Goal: Register for event/course

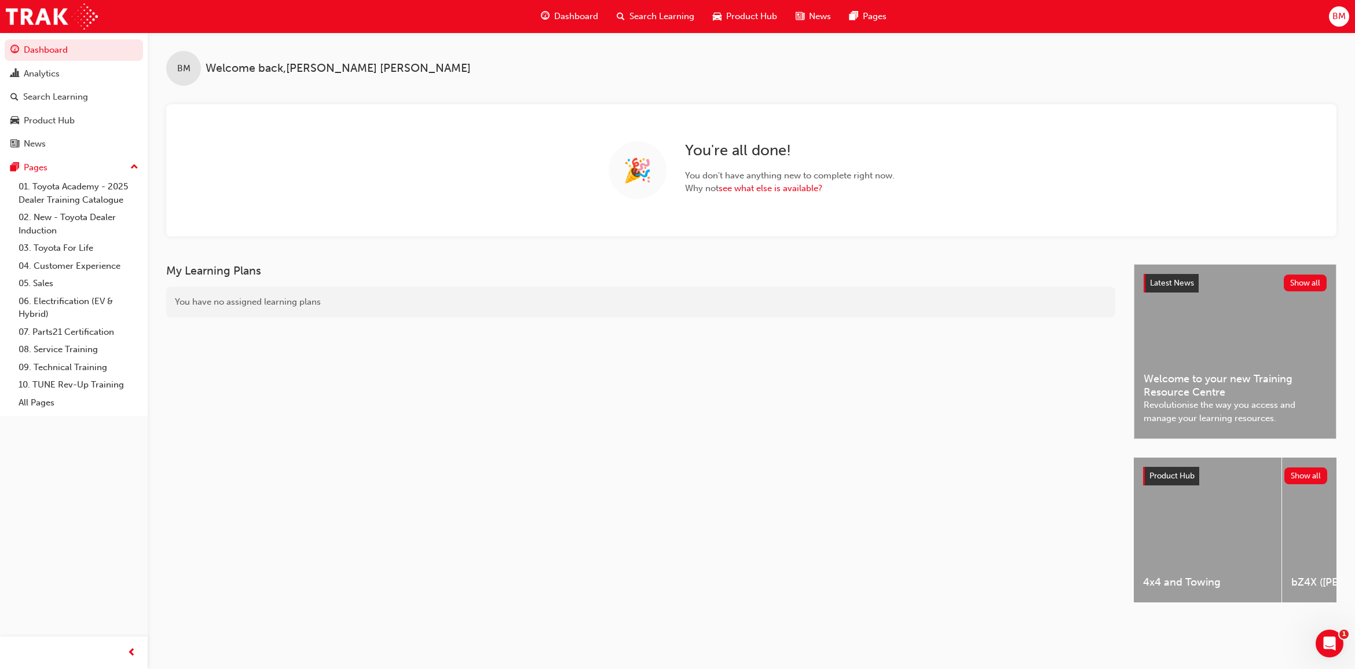
click at [670, 19] on span "Search Learning" at bounding box center [661, 16] width 65 height 13
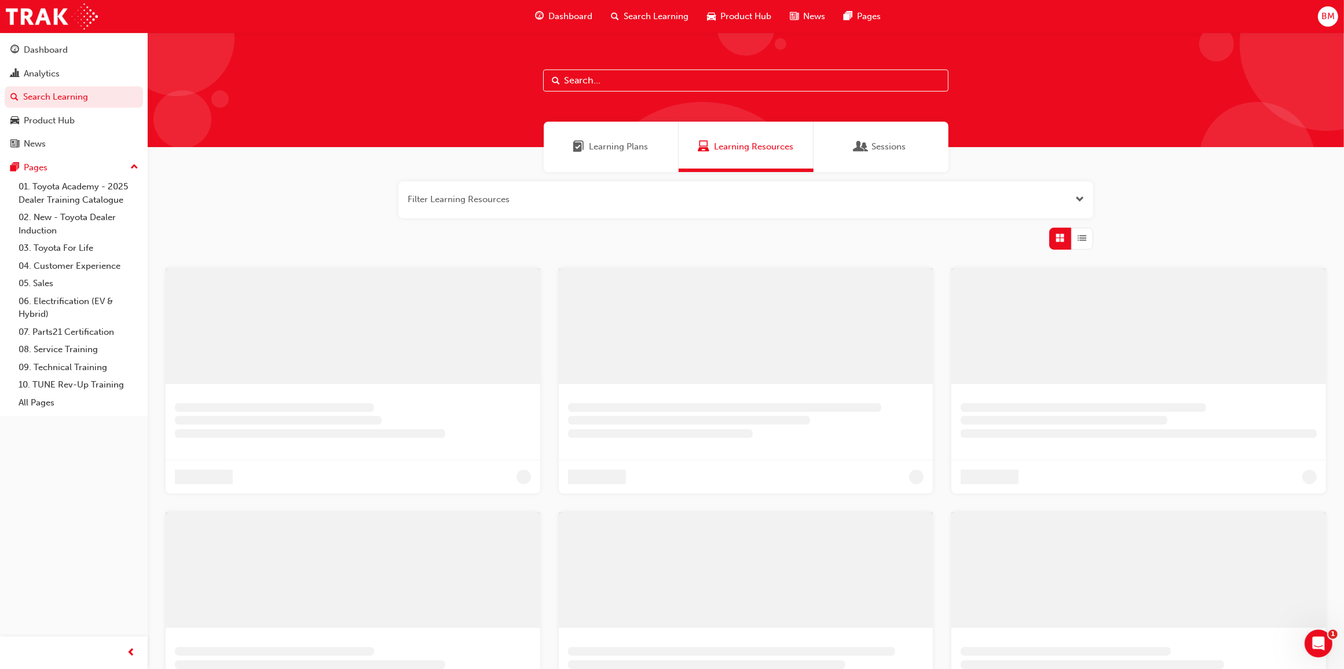
click at [569, 82] on input "text" at bounding box center [745, 80] width 405 height 22
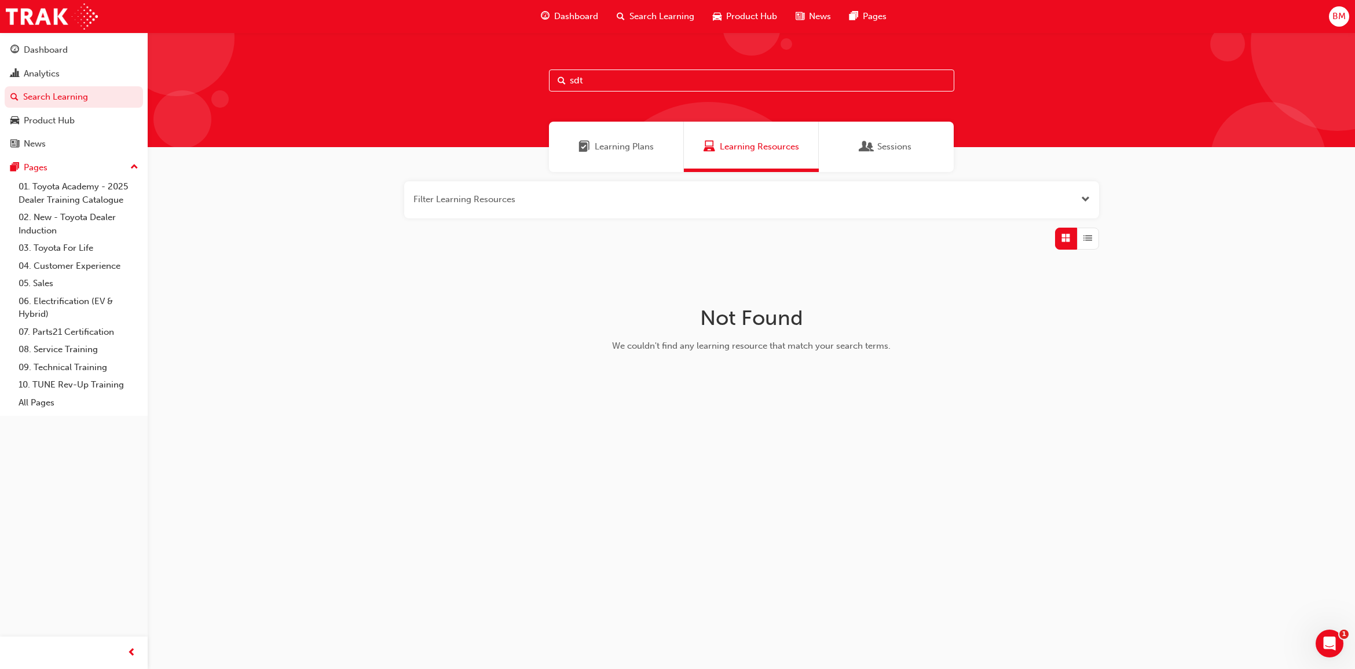
type input "sdt"
click at [566, 152] on div "Learning Plans" at bounding box center [616, 147] width 135 height 50
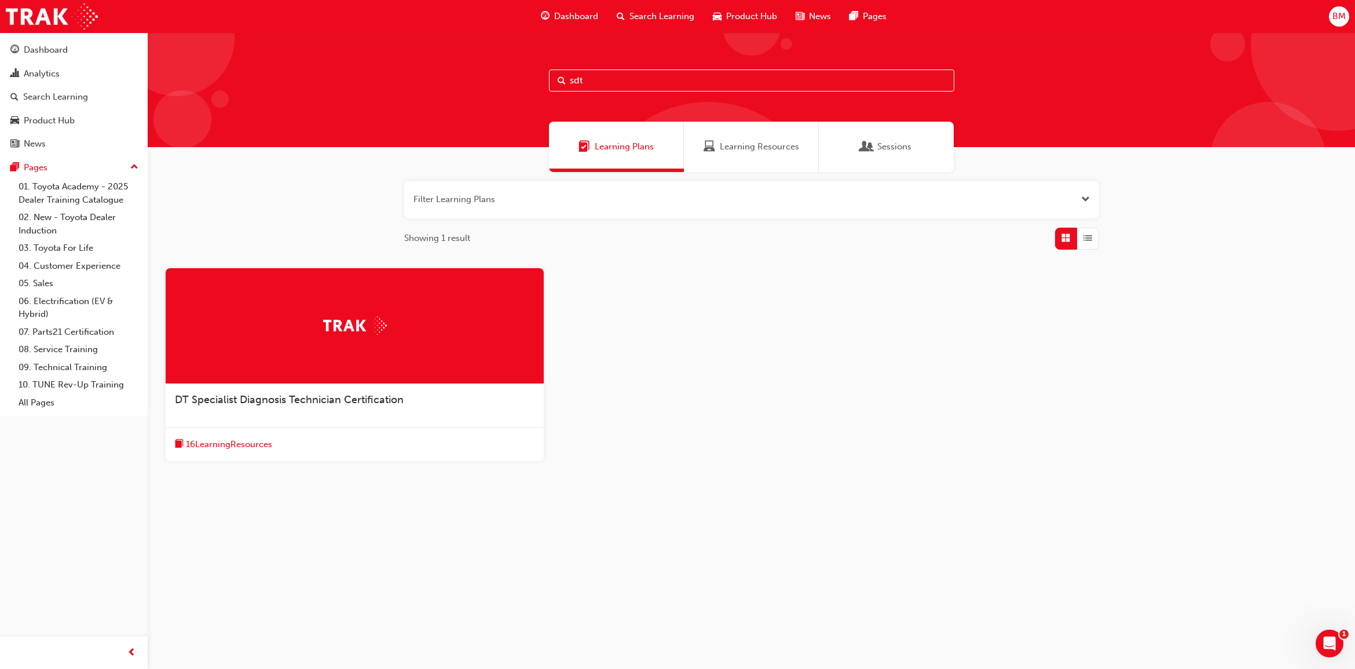
click at [310, 393] on span "DT Specialist Diagnosis Technician Certification" at bounding box center [289, 399] width 229 height 13
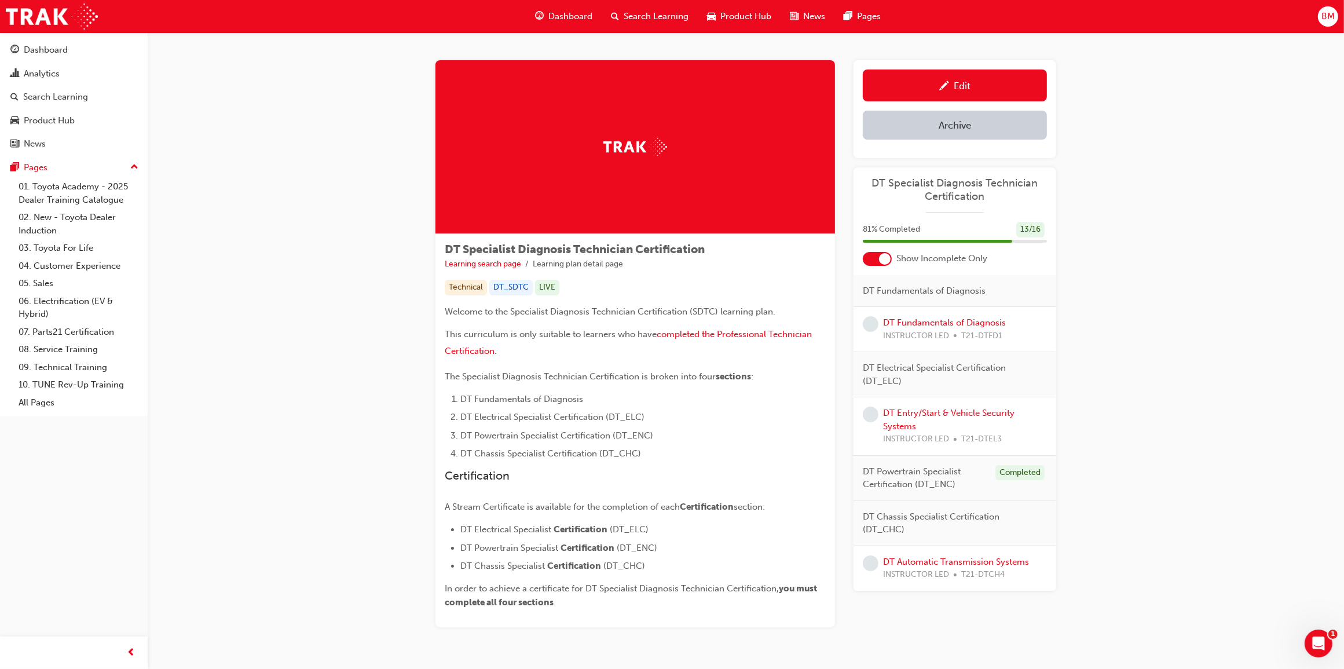
click at [884, 257] on div at bounding box center [885, 259] width 12 height 12
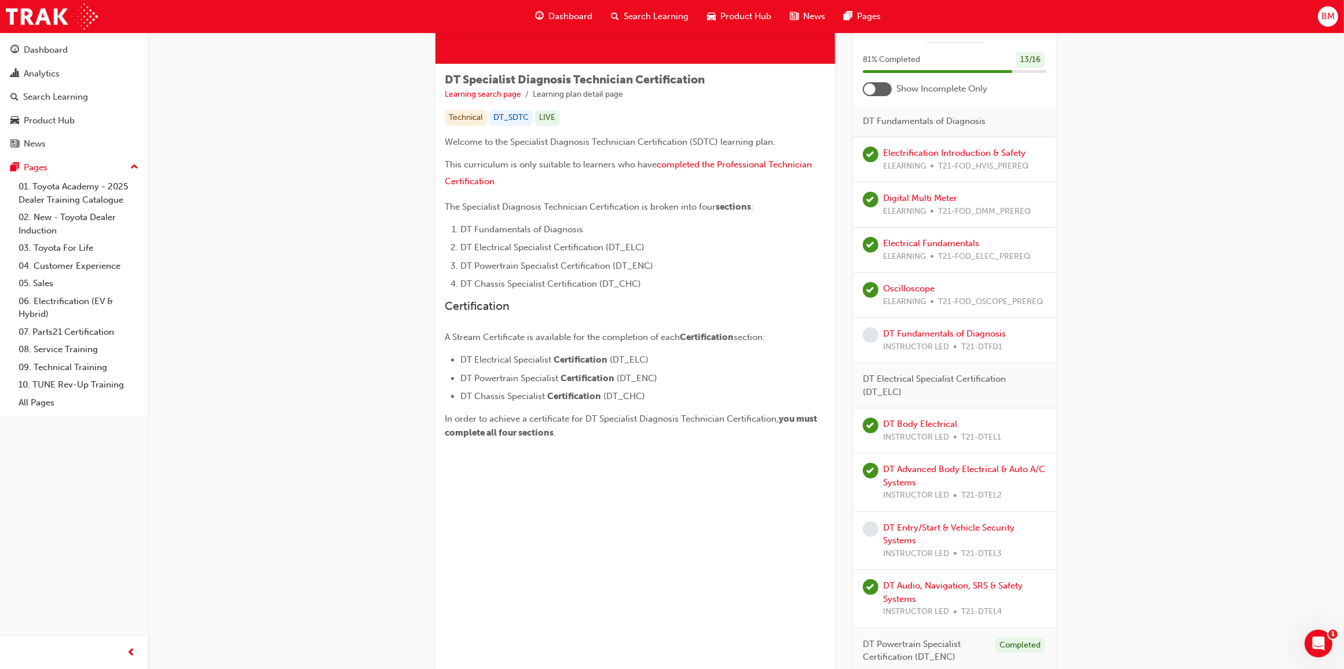
scroll to position [621, 0]
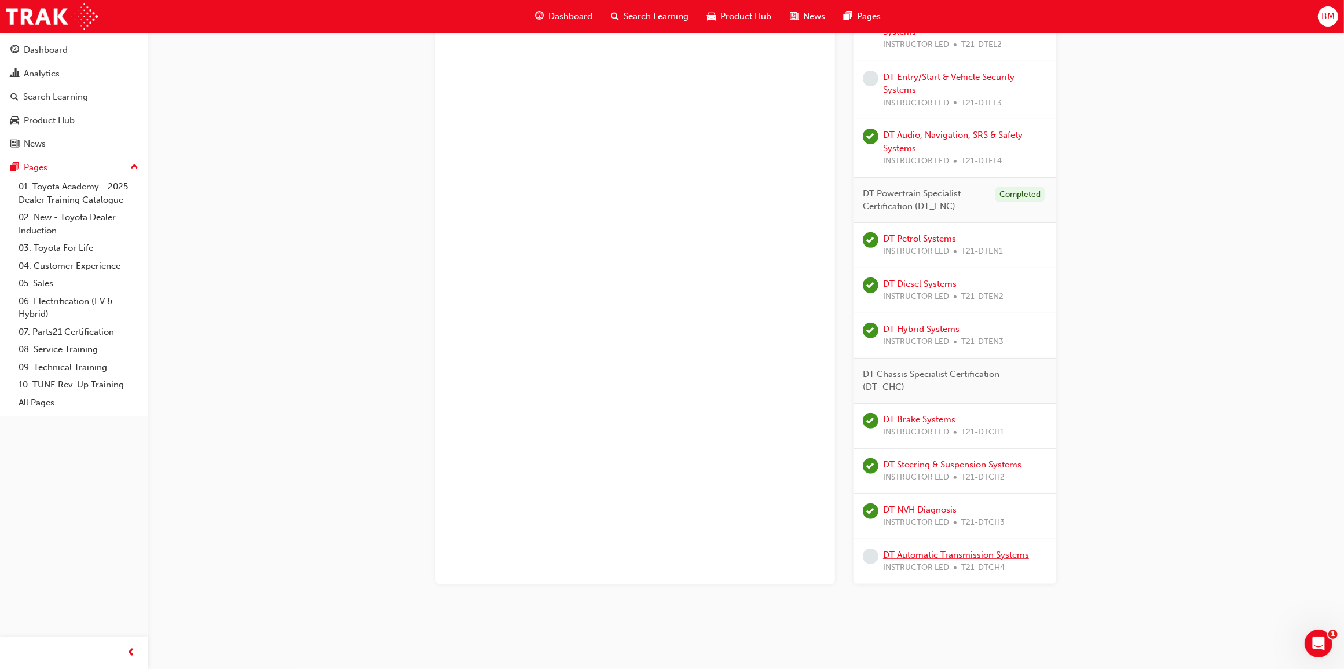
click at [939, 556] on link "DT Automatic Transmission Systems" at bounding box center [956, 555] width 146 height 10
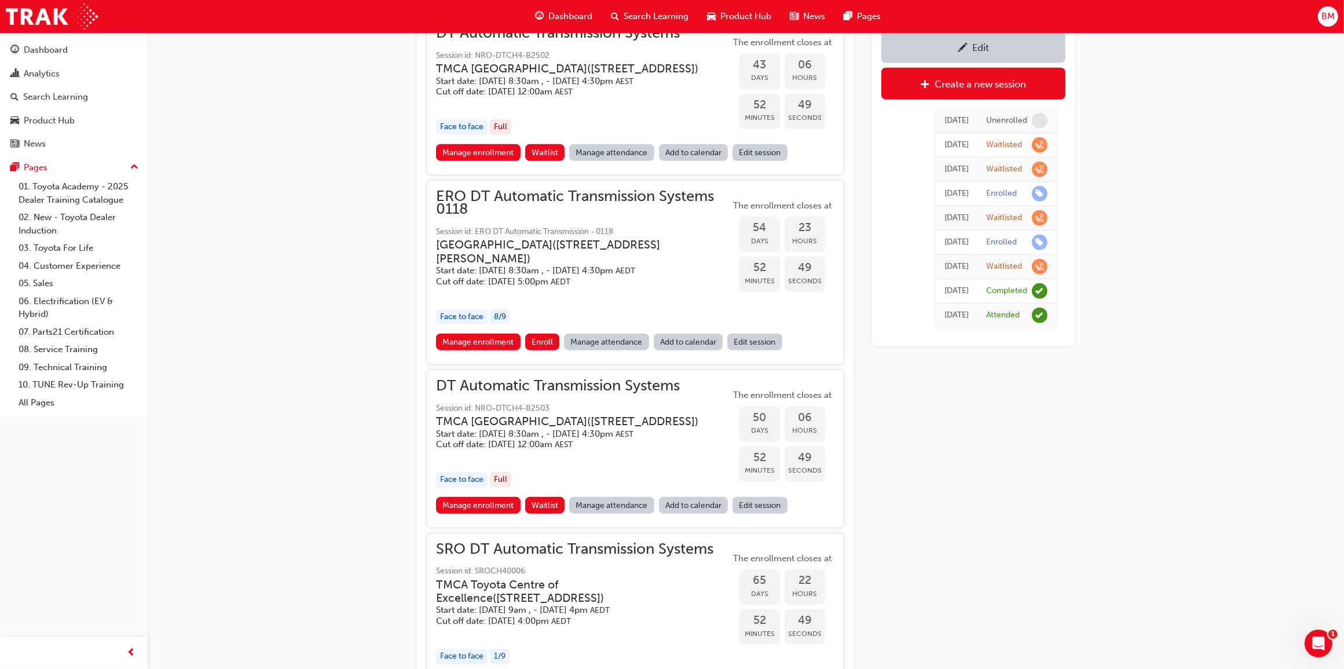
scroll to position [1720, 0]
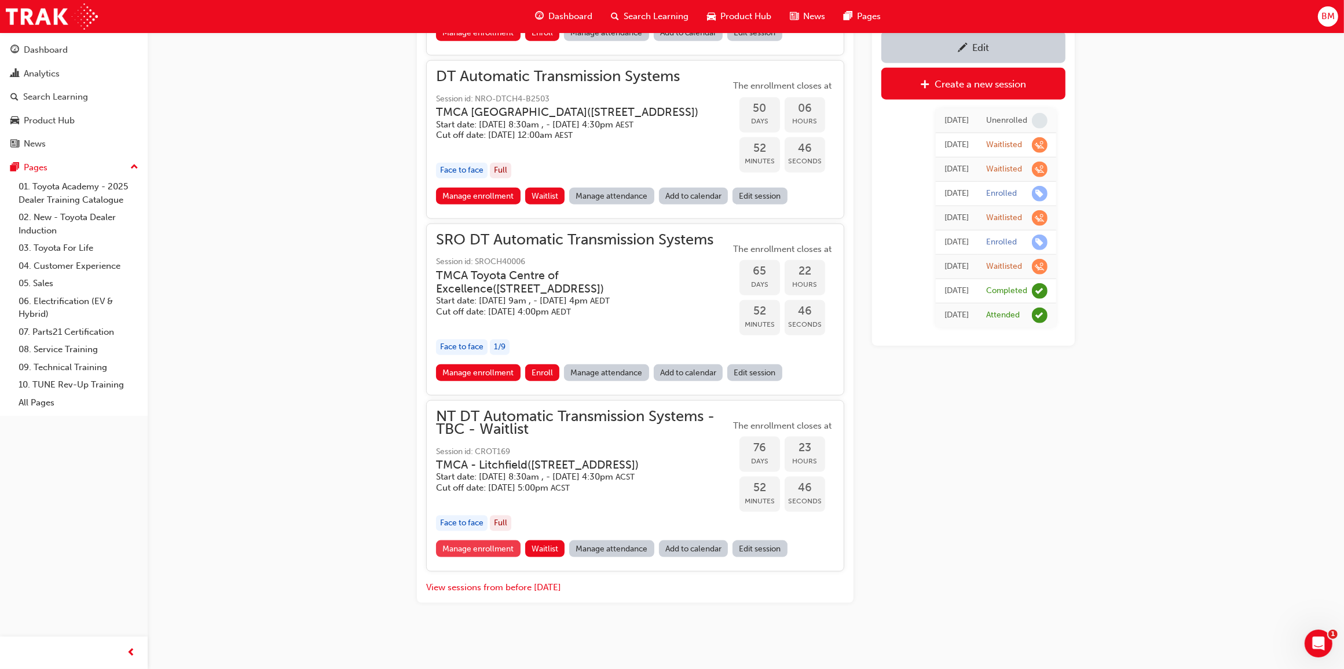
click at [481, 548] on link "Manage enrollment" at bounding box center [478, 548] width 85 height 17
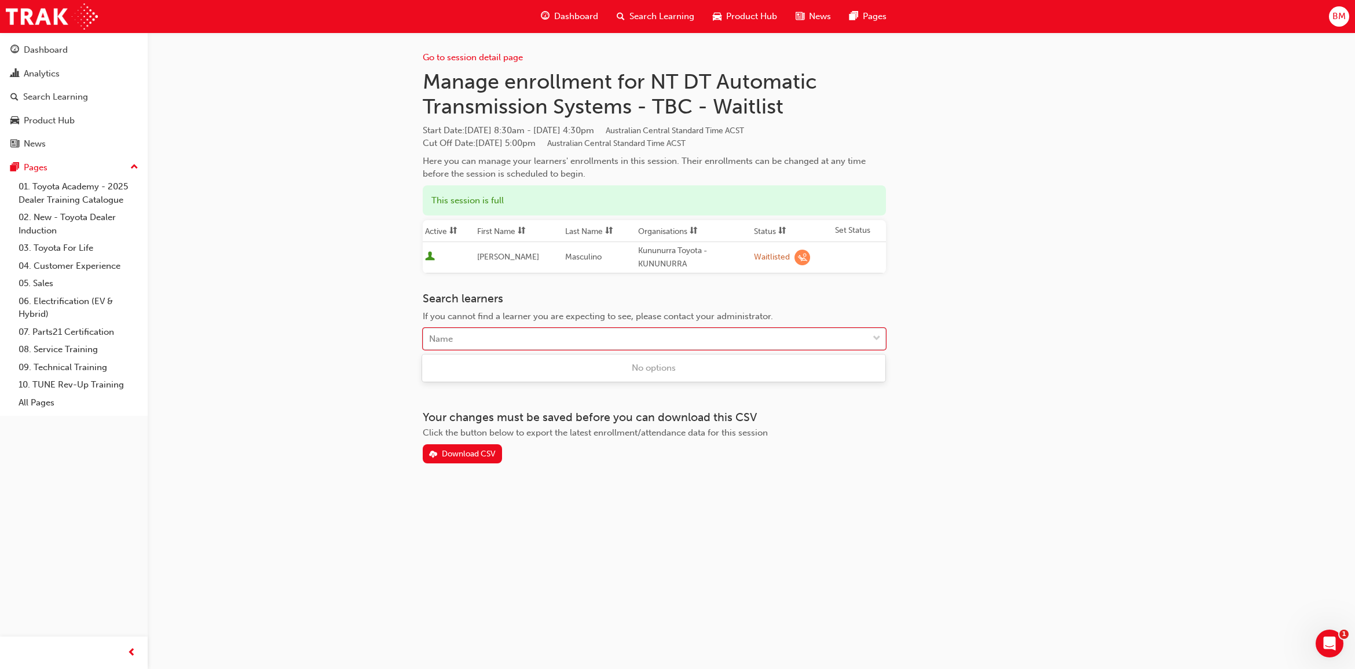
click at [487, 338] on div "Name" at bounding box center [645, 339] width 445 height 20
type input "hyde"
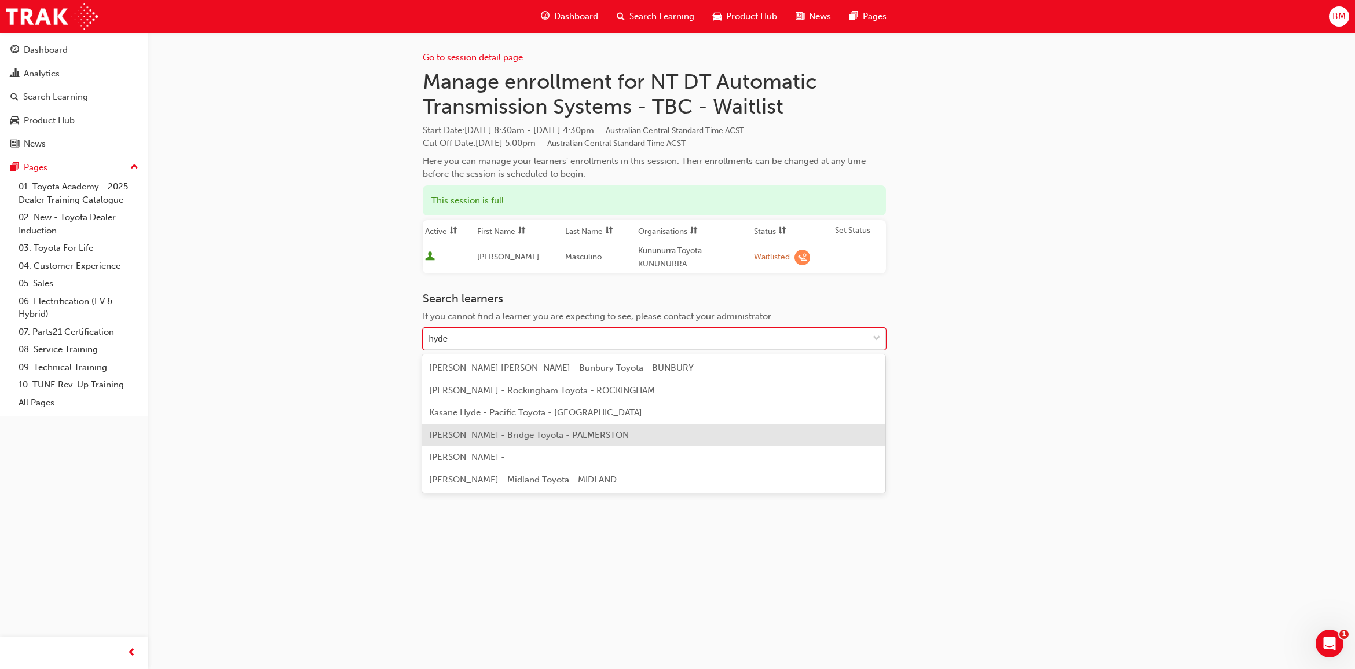
click at [547, 435] on span "[PERSON_NAME] - Bridge Toyota - PALMERSTON" at bounding box center [529, 435] width 200 height 10
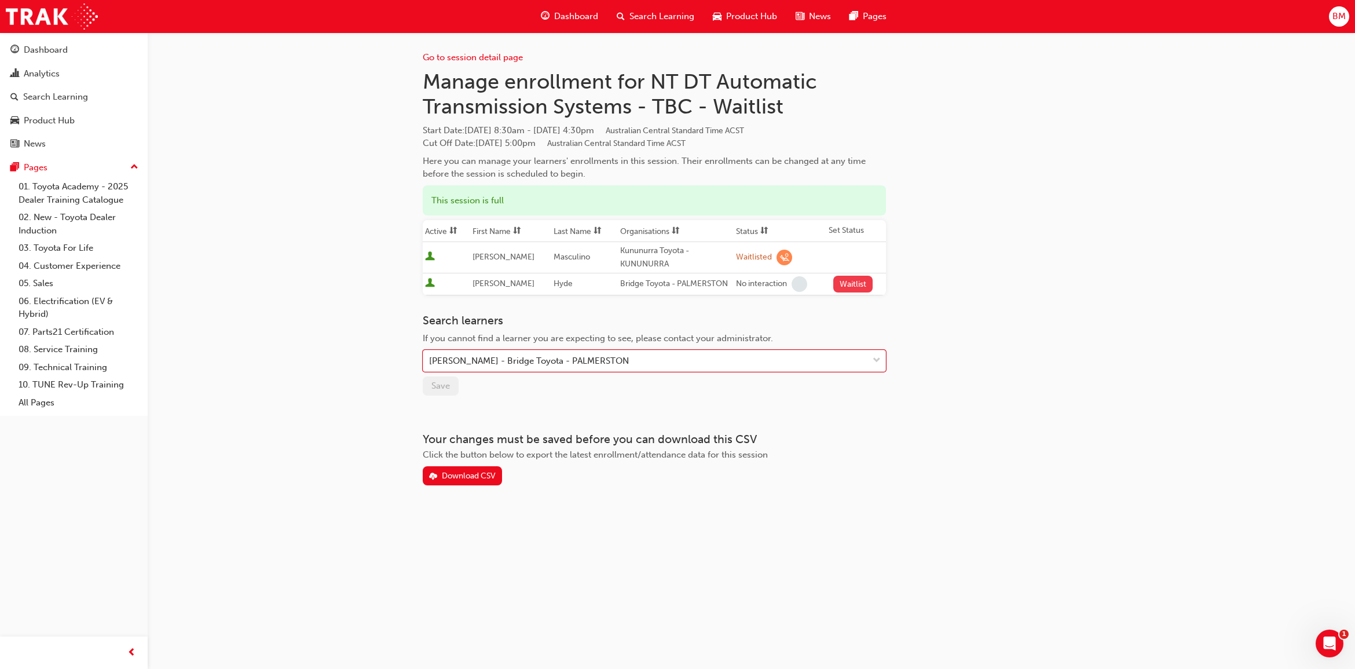
click at [844, 284] on button "Waitlist" at bounding box center [853, 284] width 40 height 17
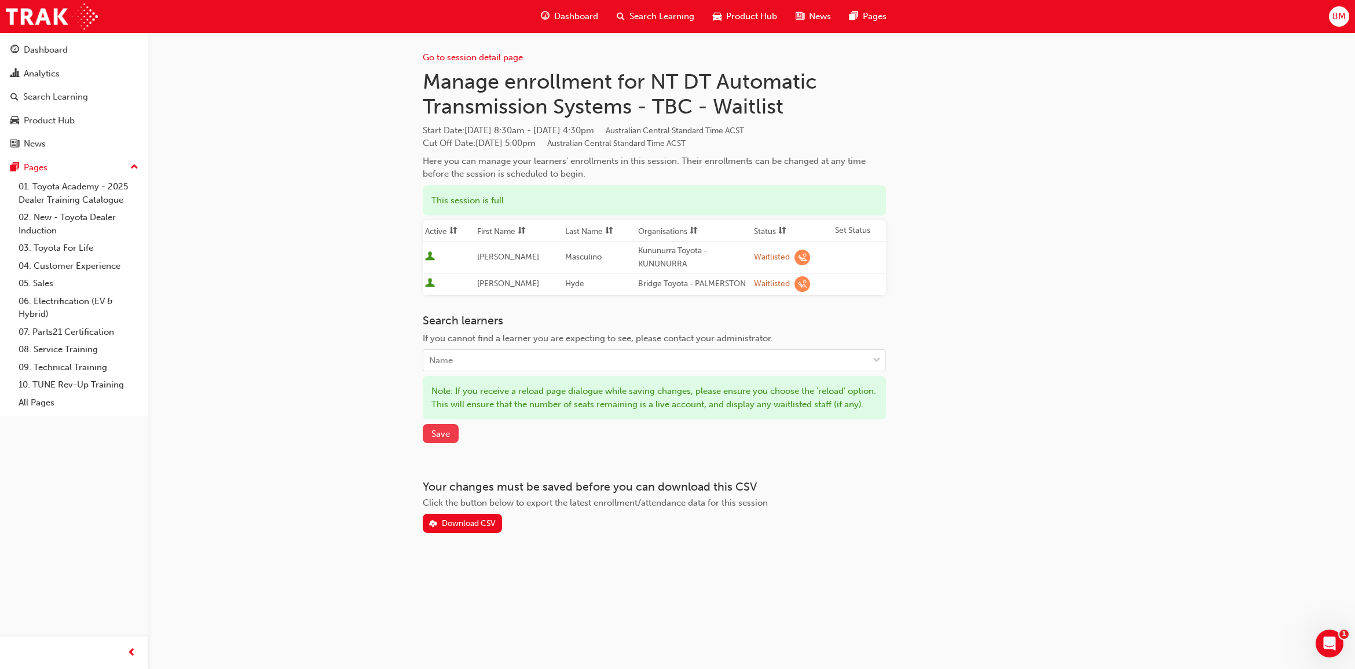
click at [452, 443] on button "Save" at bounding box center [441, 433] width 36 height 19
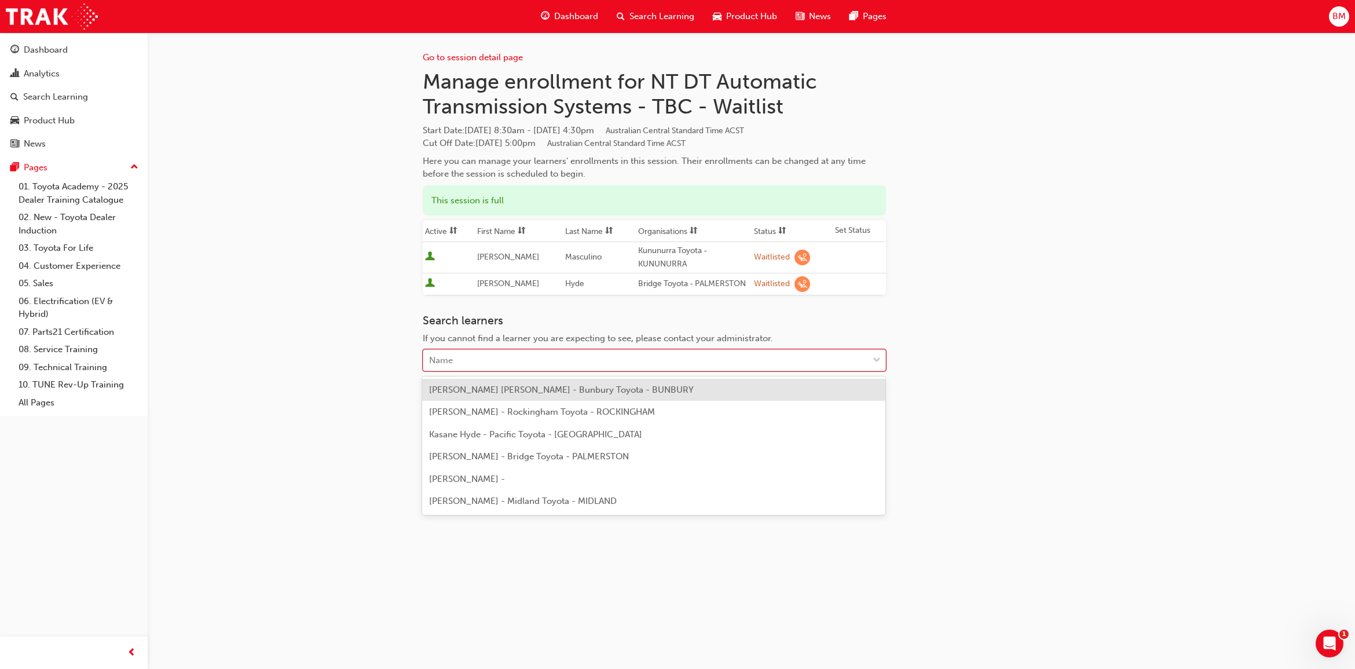
click at [507, 357] on div "Name" at bounding box center [645, 360] width 445 height 20
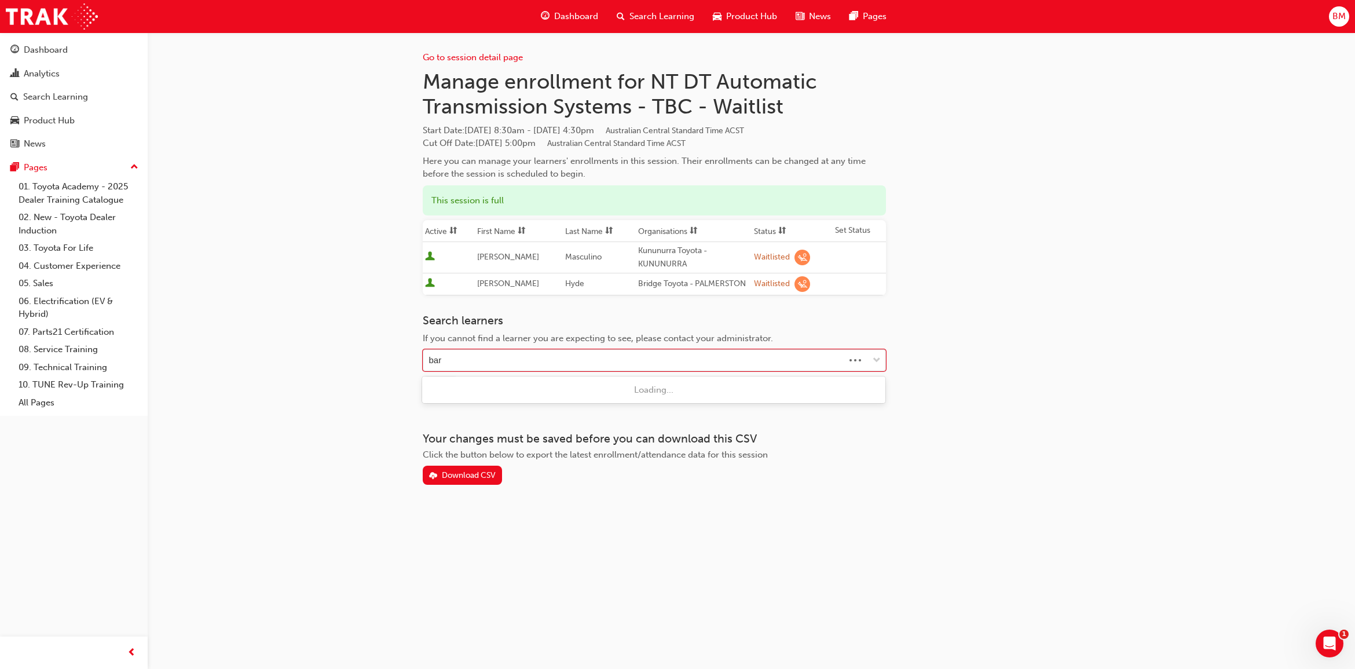
type input "bart"
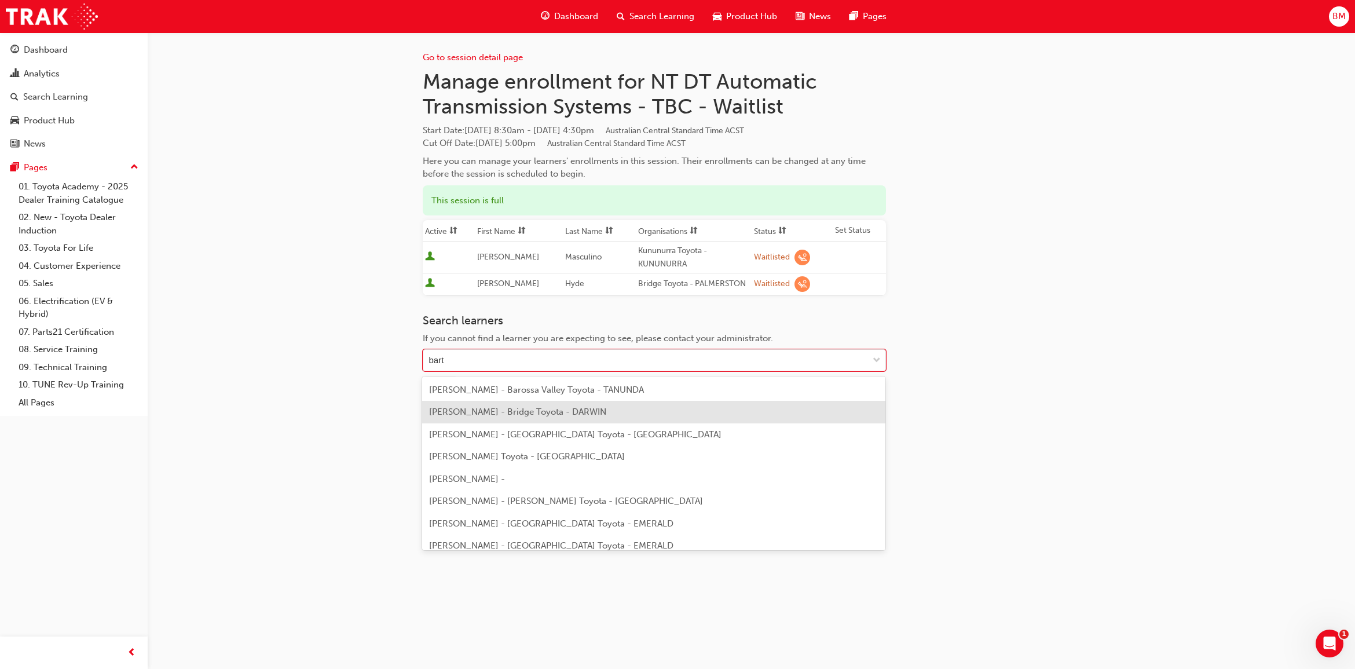
click at [520, 412] on span "[PERSON_NAME] - Bridge Toyota - DARWIN" at bounding box center [517, 411] width 177 height 10
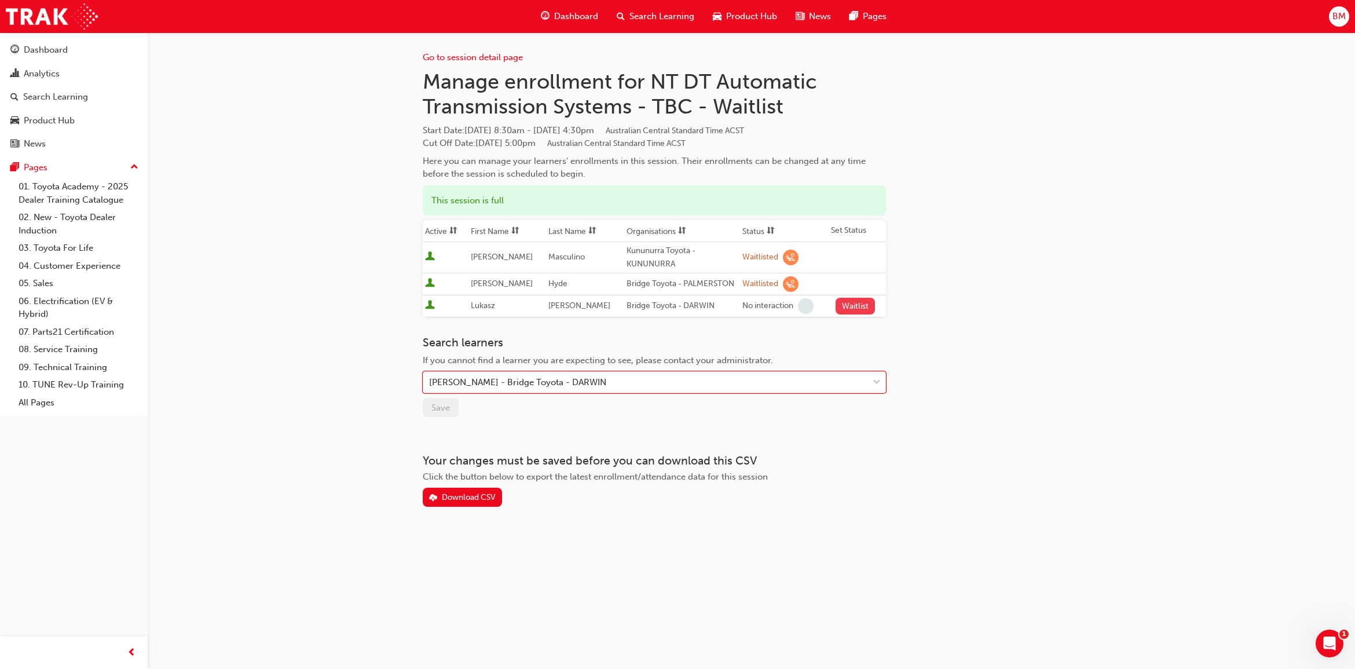
click at [845, 306] on button "Waitlist" at bounding box center [856, 306] width 40 height 17
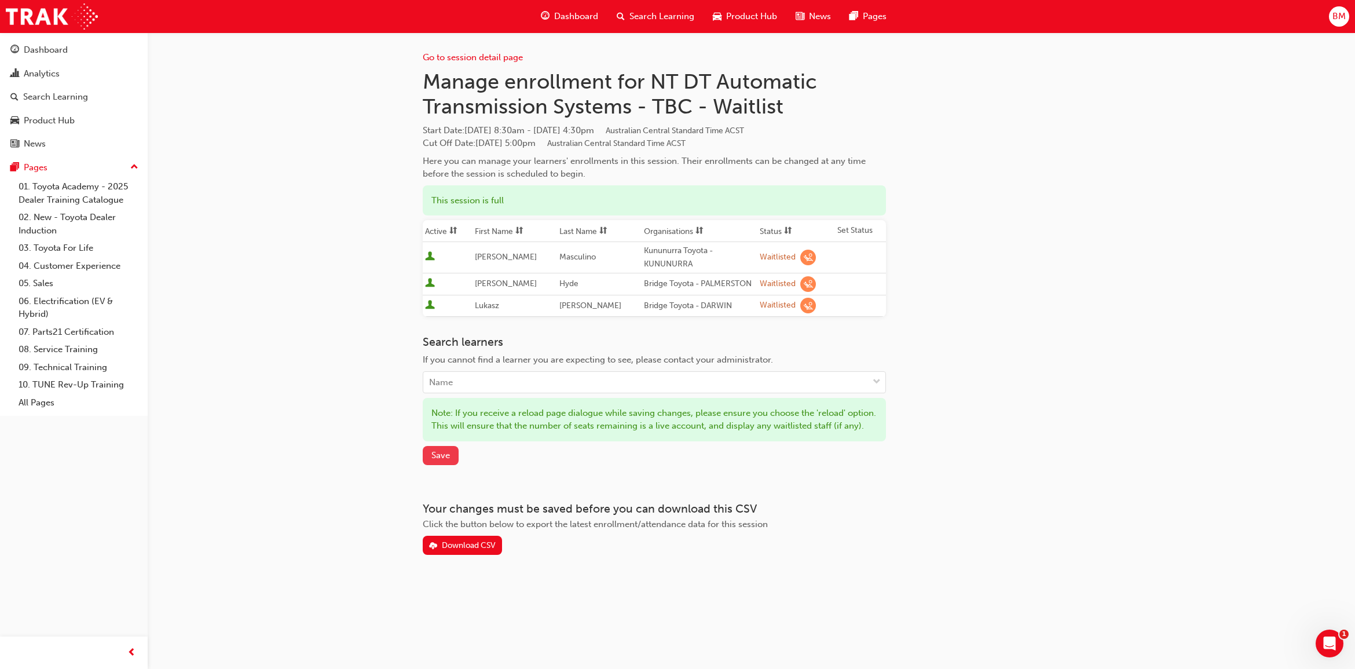
click at [449, 460] on span "Save" at bounding box center [440, 455] width 19 height 10
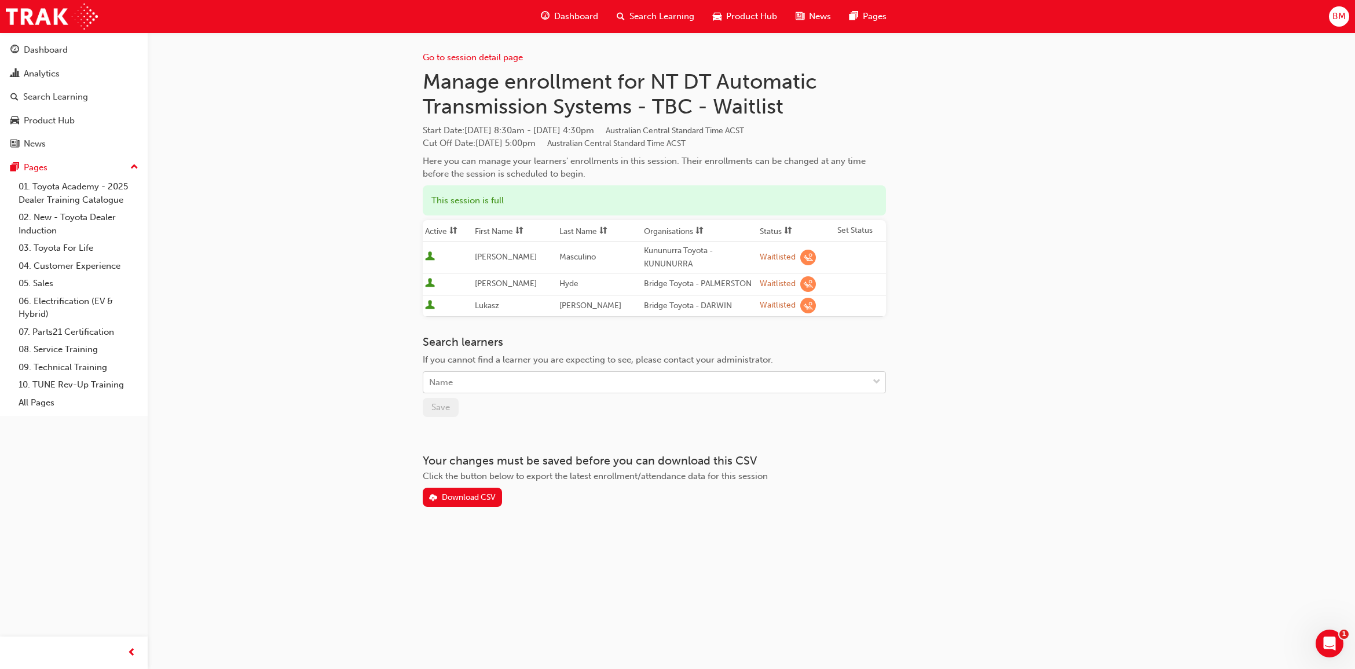
click at [507, 381] on div "Name" at bounding box center [645, 382] width 445 height 20
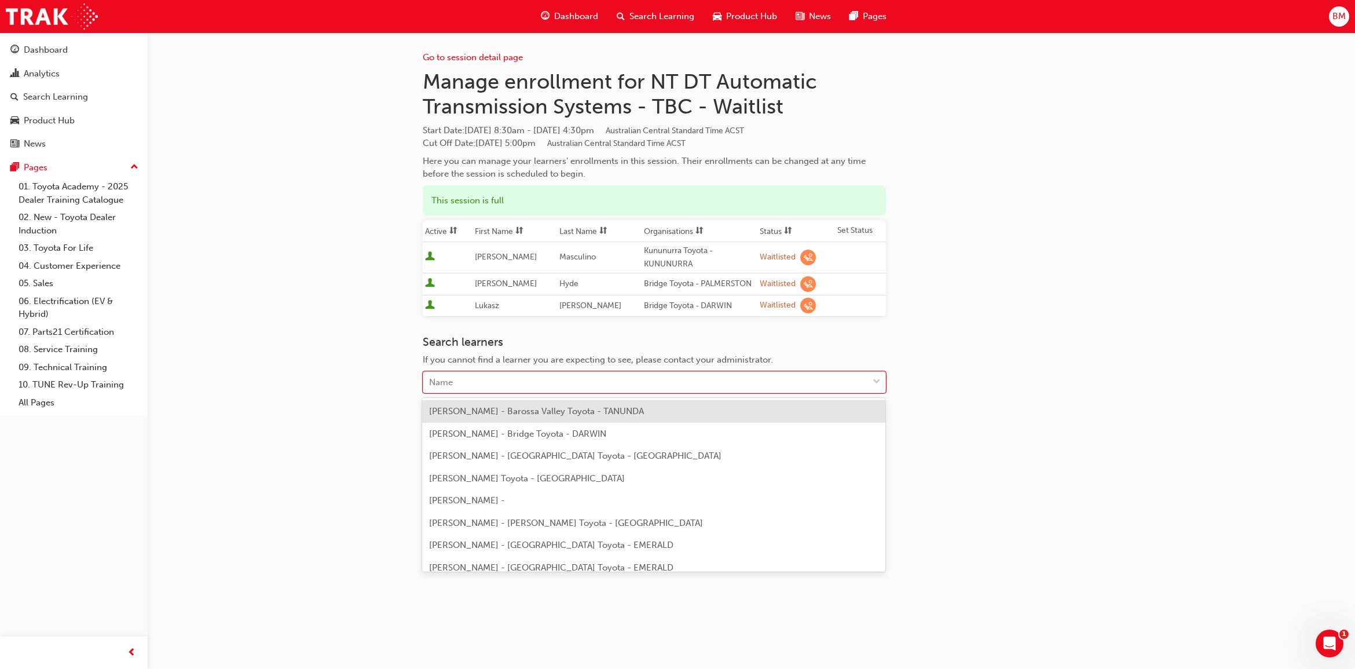
paste input "[PERSON_NAME]"
type input "[PERSON_NAME]"
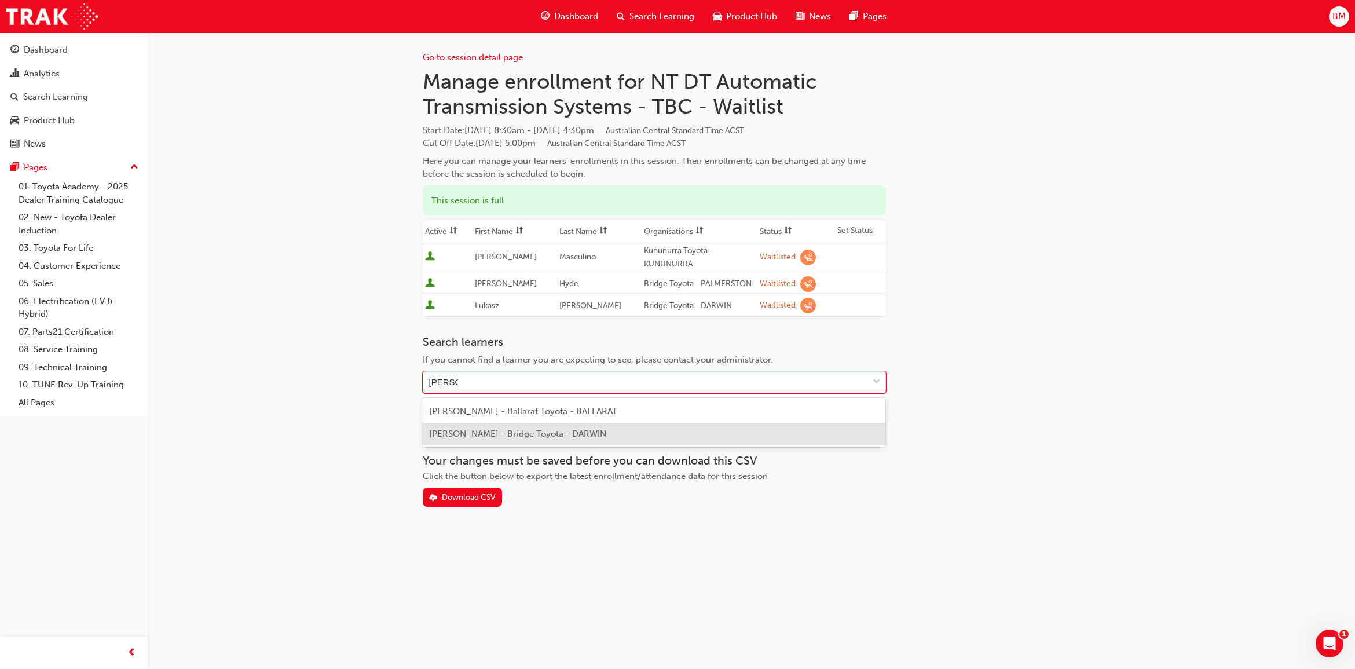
click at [529, 435] on span "[PERSON_NAME] - Bridge Toyota - DARWIN" at bounding box center [517, 433] width 177 height 10
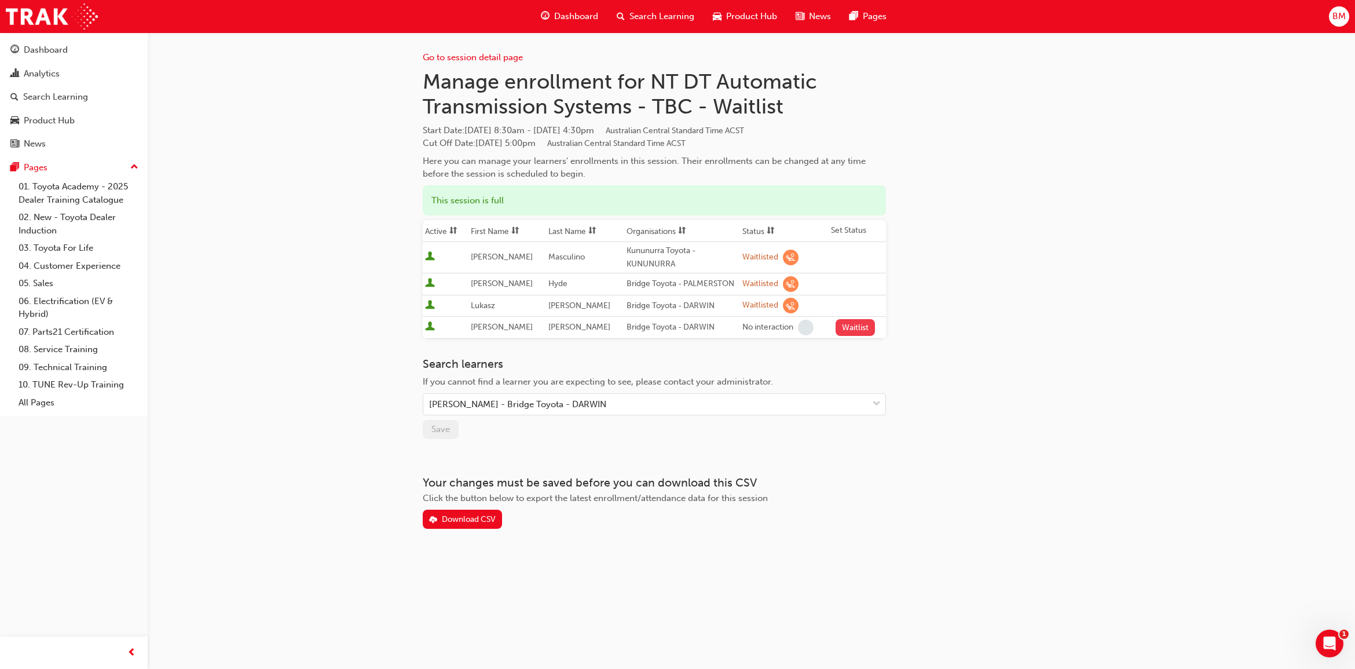
click at [848, 330] on button "Waitlist" at bounding box center [856, 327] width 40 height 17
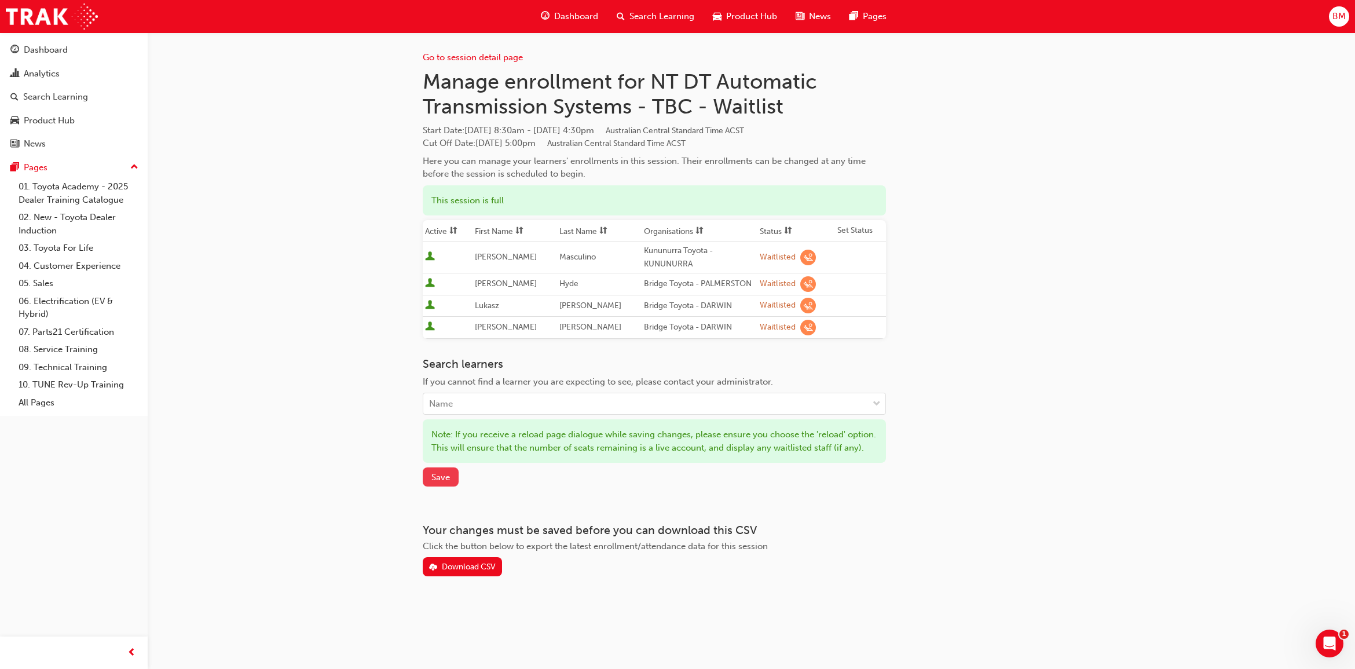
click at [444, 482] on span "Save" at bounding box center [440, 477] width 19 height 10
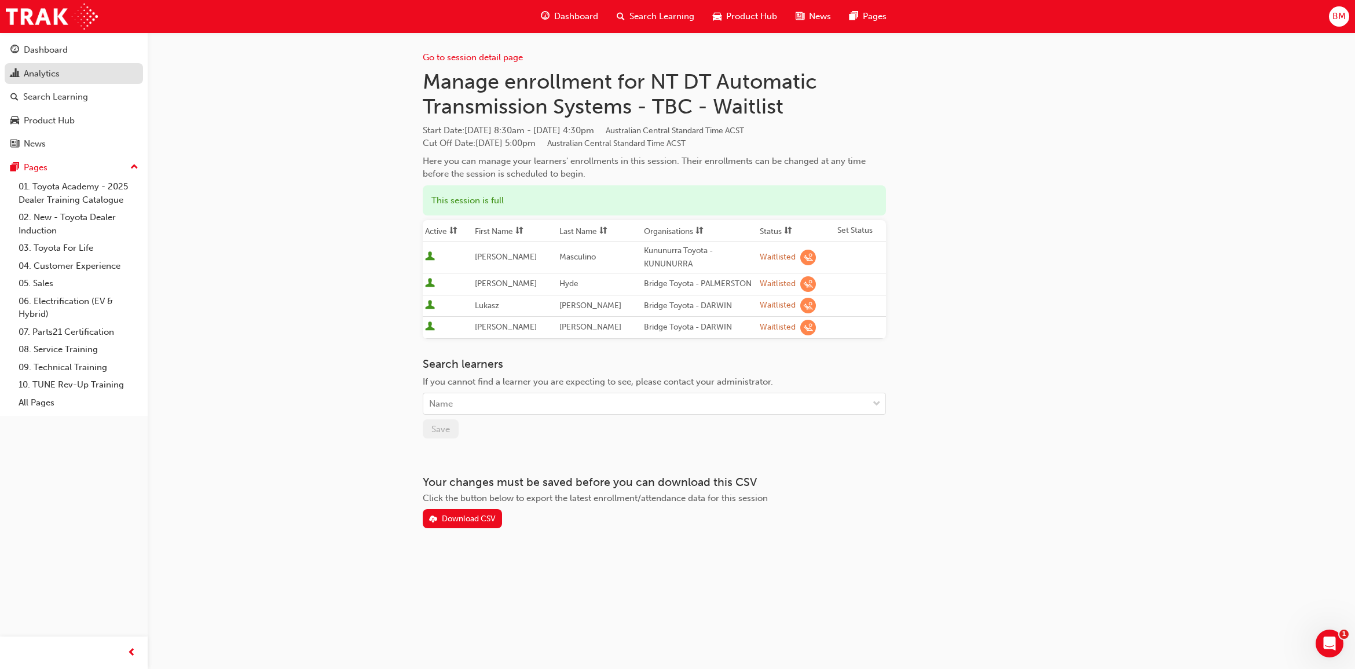
click at [63, 70] on div "Analytics" at bounding box center [73, 74] width 127 height 14
